Goal: Task Accomplishment & Management: Complete application form

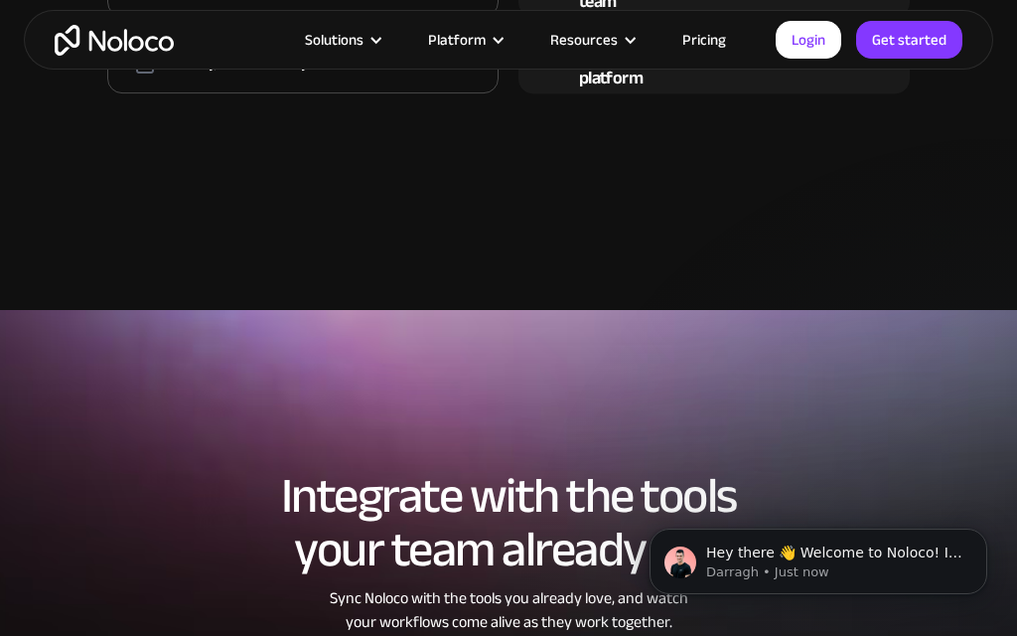
click at [866, 445] on div "Integrate with the tools your team already use Sync Noloco with the tools you a…" at bounding box center [508, 551] width 1017 height 284
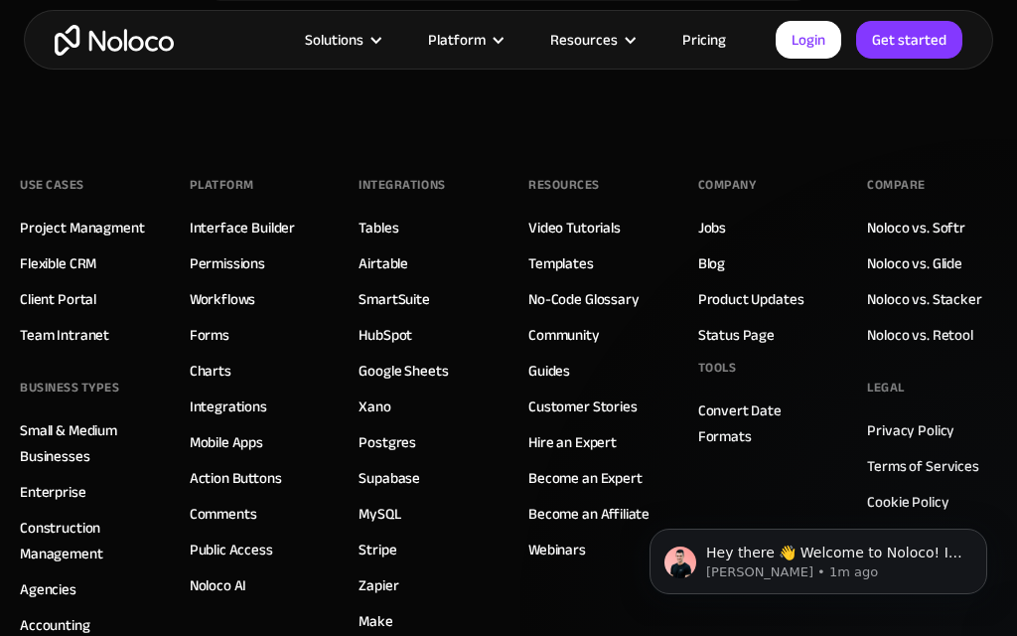
scroll to position [11316, 0]
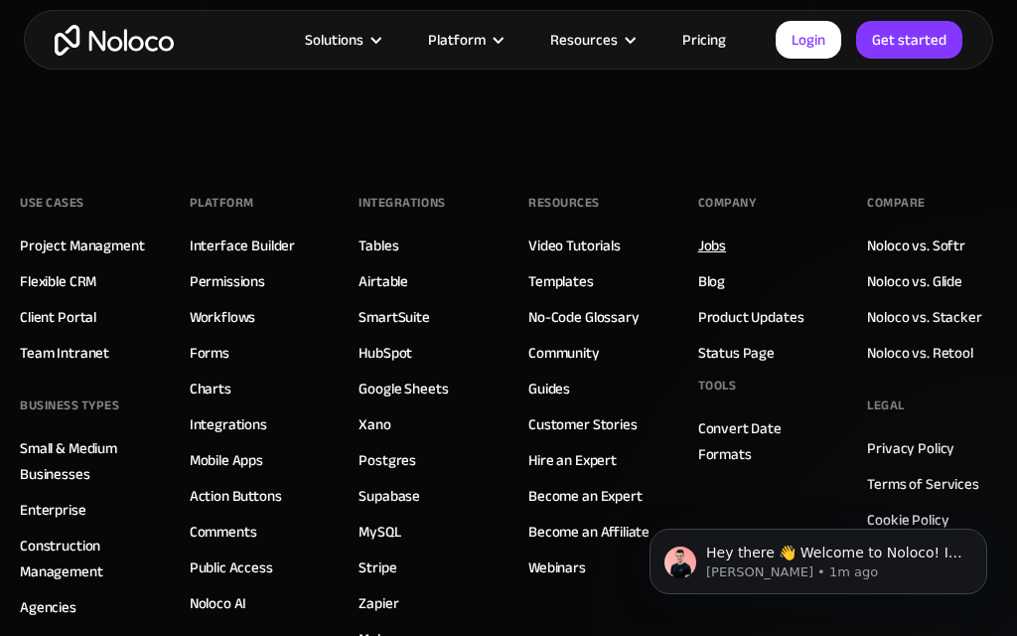
click at [707, 243] on link "Jobs" at bounding box center [712, 245] width 28 height 26
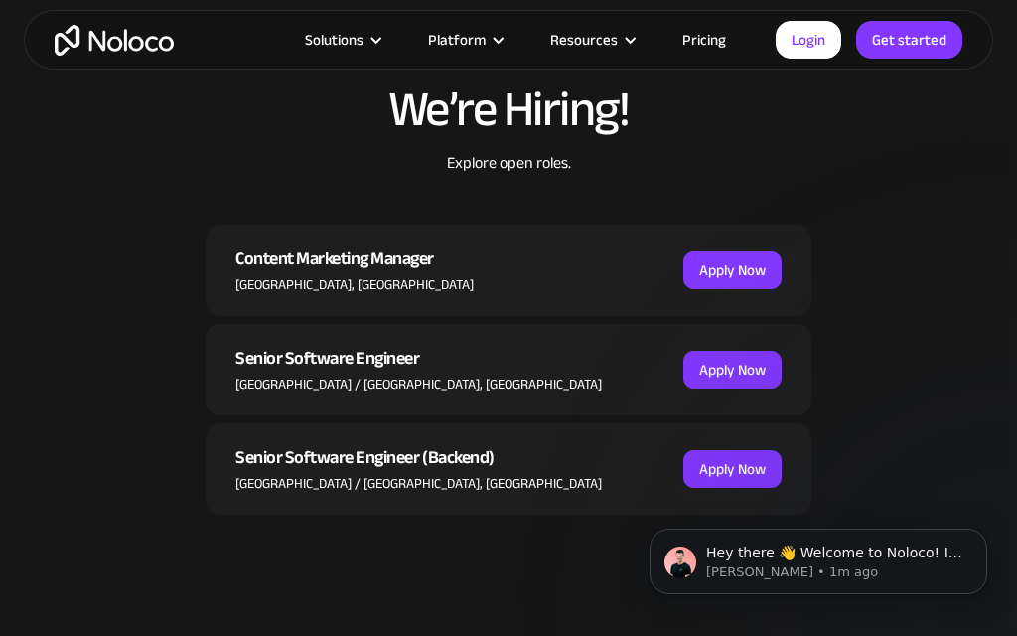
scroll to position [642, 0]
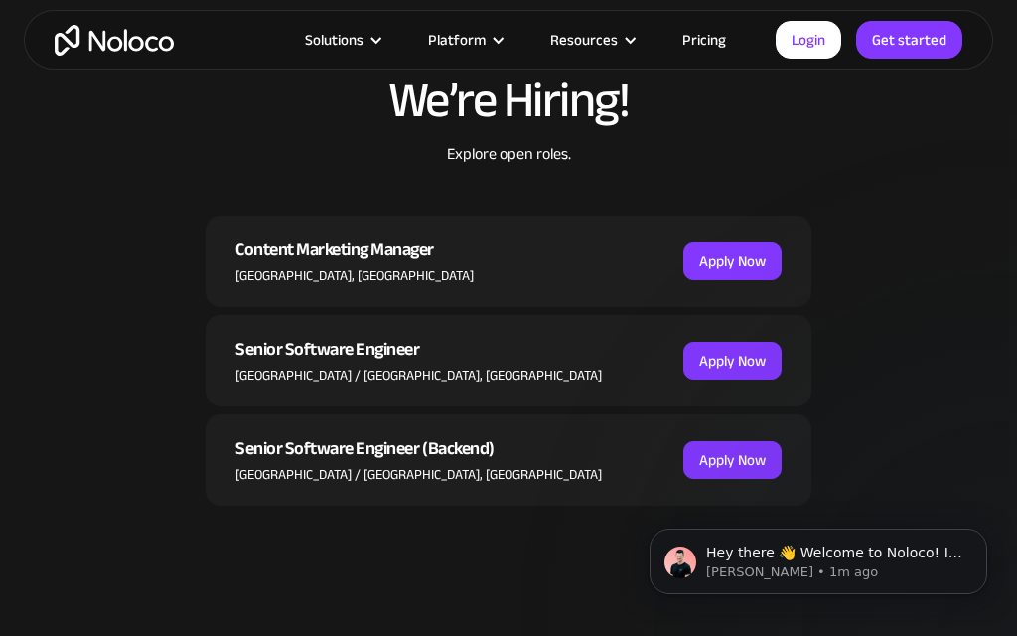
click at [719, 284] on div "Content Marketing Manager [GEOGRAPHIC_DATA], [GEOGRAPHIC_DATA] Apply Now" at bounding box center [509, 261] width 606 height 91
click at [724, 267] on link "Apply Now" at bounding box center [732, 261] width 98 height 38
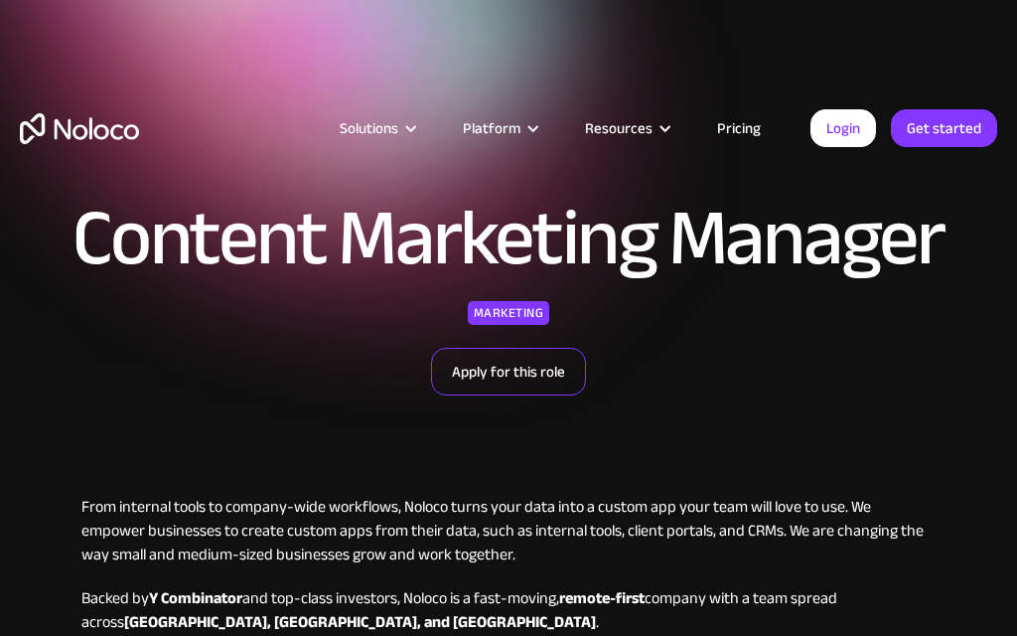
click at [514, 379] on link "Apply for this role" at bounding box center [508, 372] width 155 height 48
